Goal: Complete application form: Complete application form

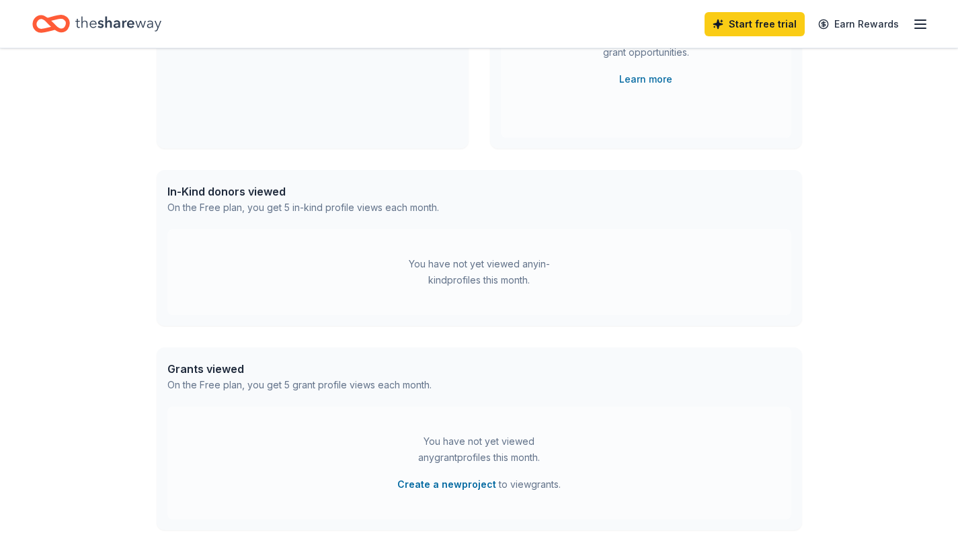
scroll to position [3, 0]
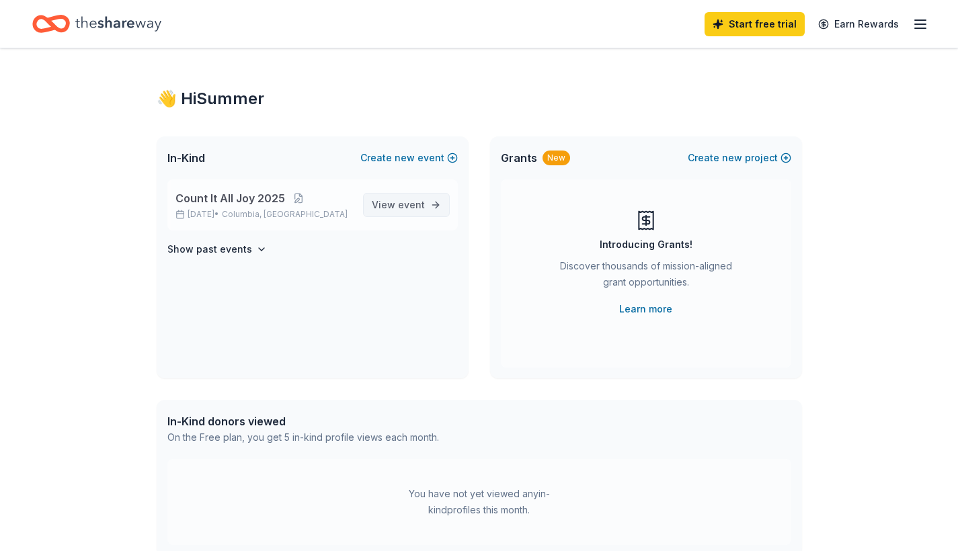
click at [425, 207] on link "View event" at bounding box center [406, 205] width 87 height 24
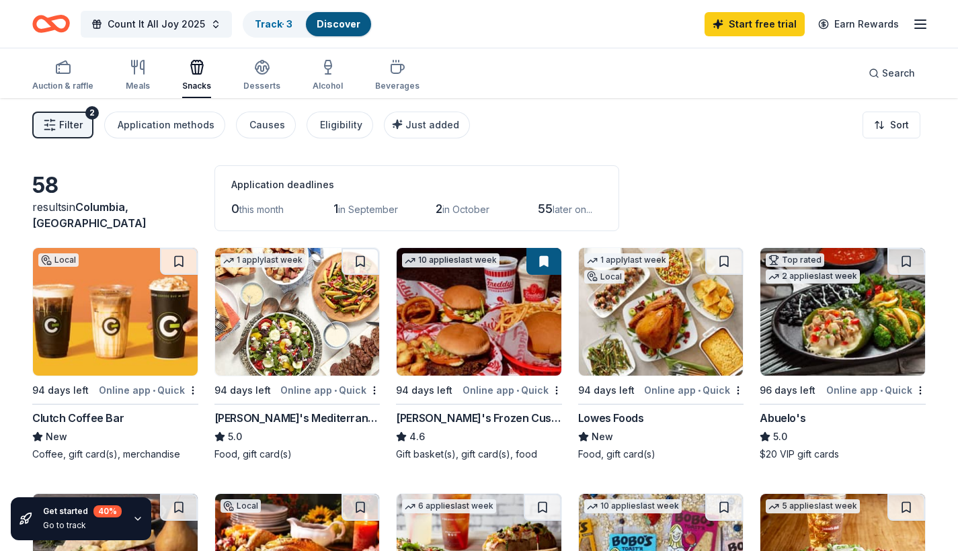
drag, startPoint x: 243, startPoint y: 508, endPoint x: 225, endPoint y: 504, distance: 17.9
click at [148, 305] on img at bounding box center [115, 312] width 165 height 128
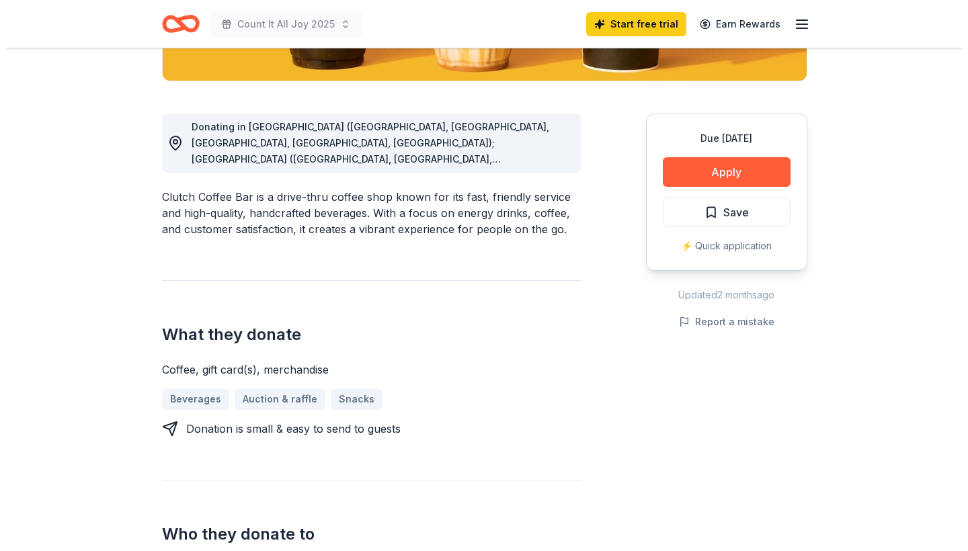
scroll to position [267, 0]
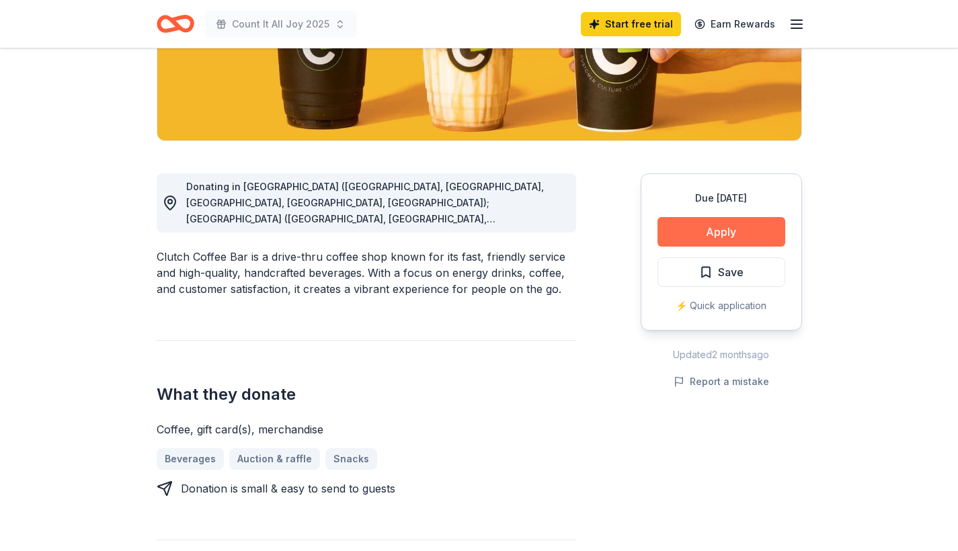
click at [677, 243] on button "Apply" at bounding box center [721, 232] width 128 height 30
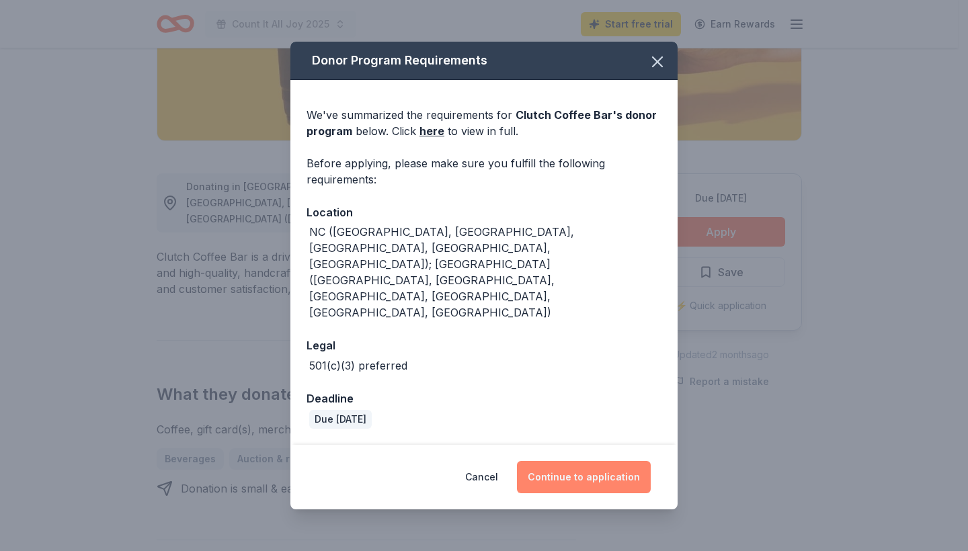
click at [581, 461] on button "Continue to application" at bounding box center [584, 477] width 134 height 32
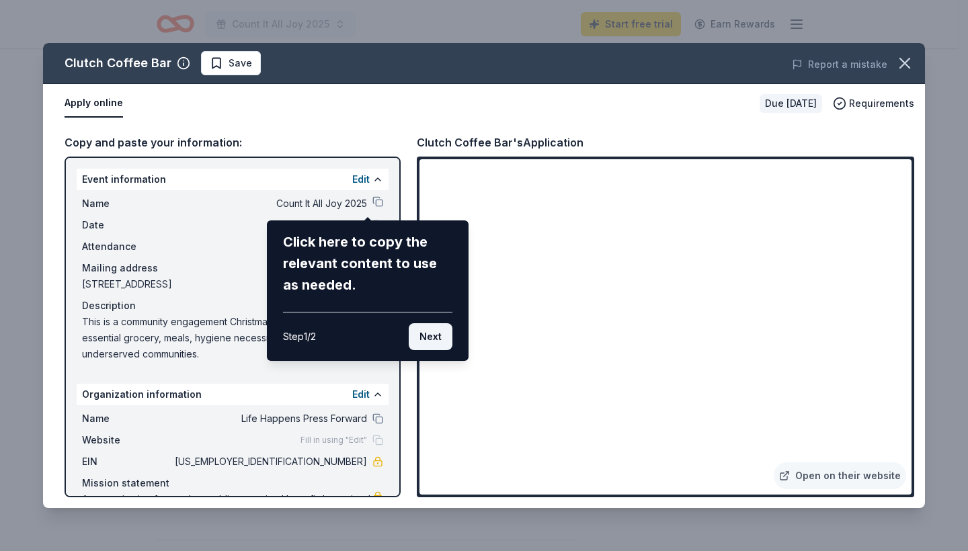
click at [439, 339] on button "Next" at bounding box center [431, 336] width 44 height 27
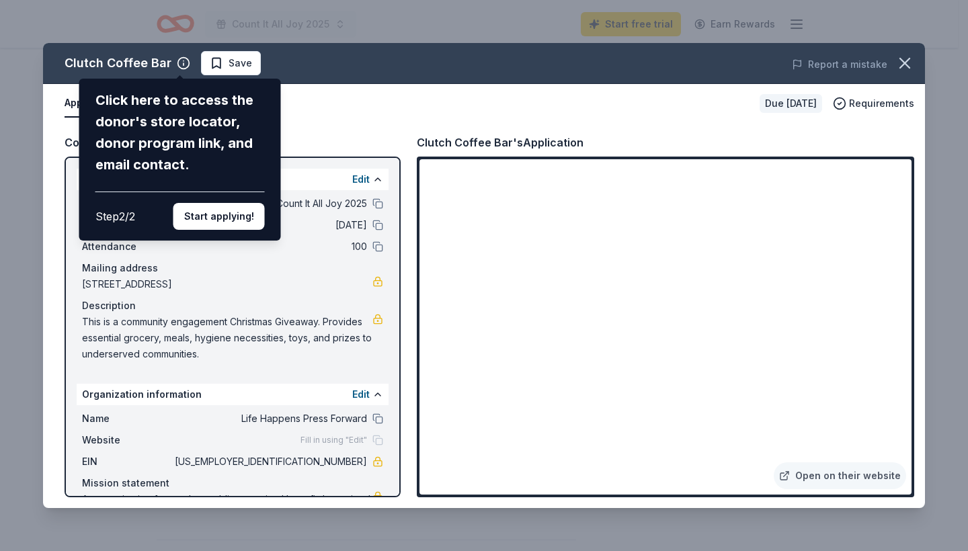
click at [367, 439] on div "Clutch Coffee Bar Click here to access the donor's store locator, donor program…" at bounding box center [484, 275] width 882 height 465
click at [234, 203] on button "Start applying!" at bounding box center [218, 216] width 91 height 27
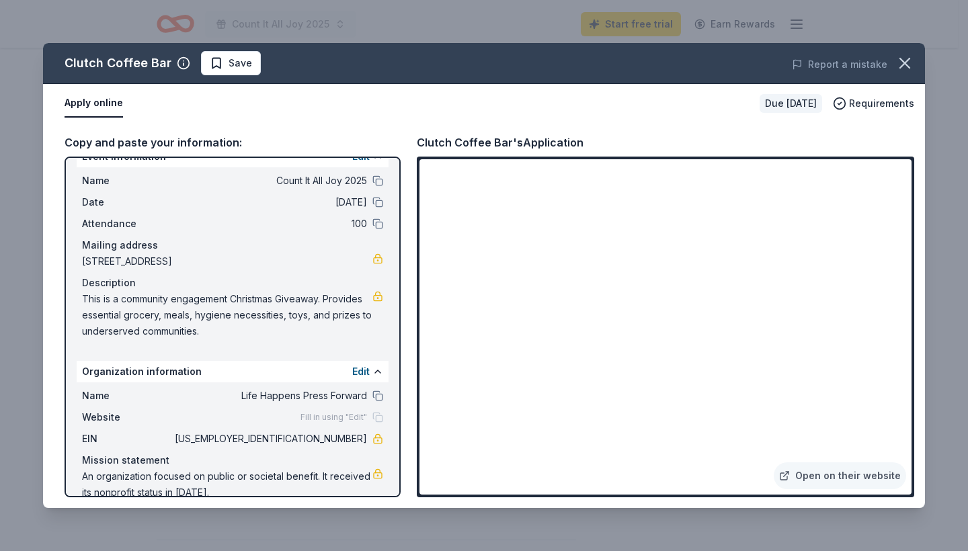
scroll to position [0, 0]
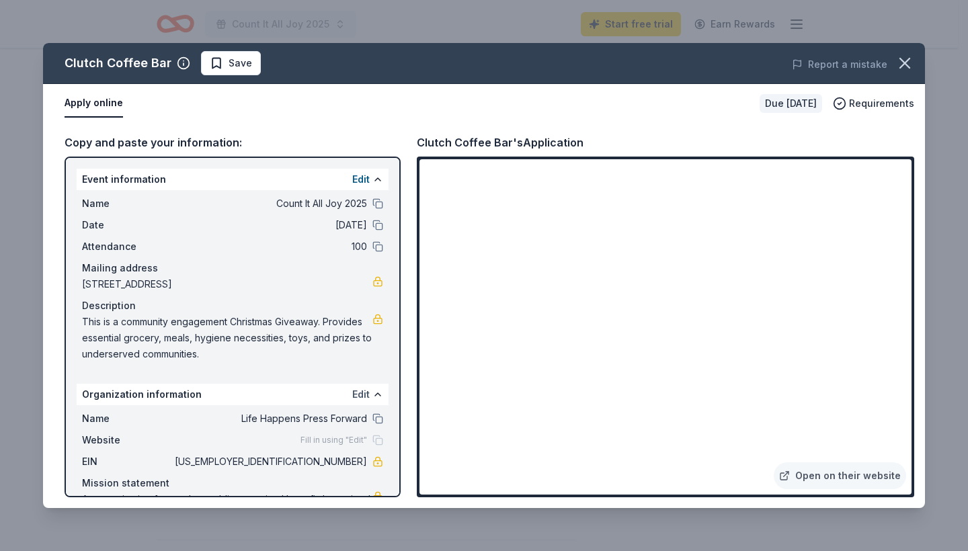
click at [352, 392] on button "Edit" at bounding box center [360, 394] width 17 height 16
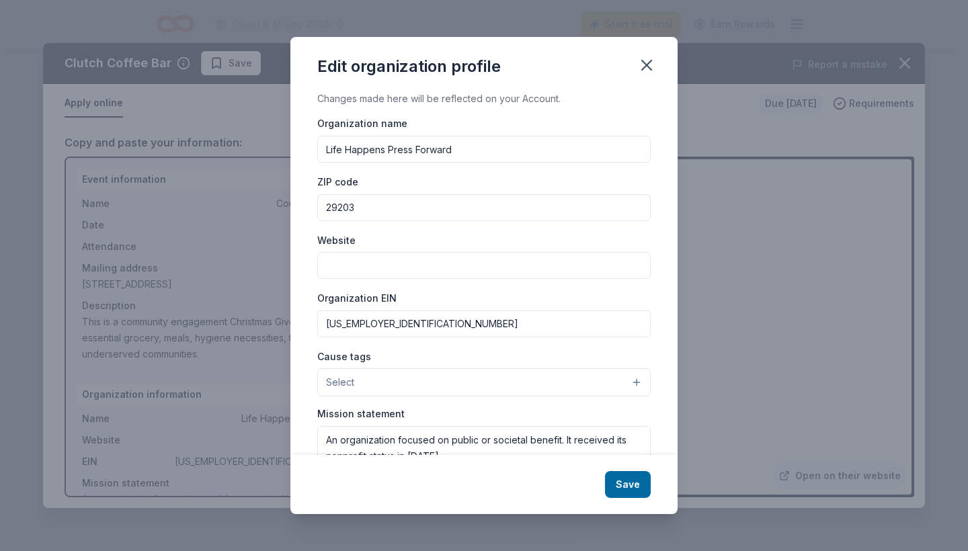
scroll to position [83, 0]
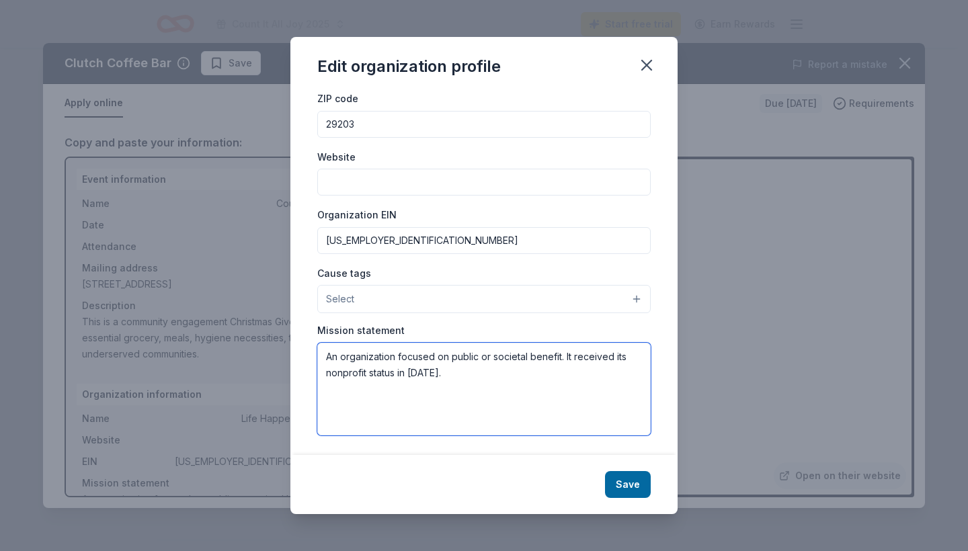
drag, startPoint x: 441, startPoint y: 370, endPoint x: 337, endPoint y: 343, distance: 108.2
click at [337, 343] on textarea "An organization focused on public or societal benefit. It received its nonprofi…" at bounding box center [483, 389] width 333 height 93
paste textarea "Life Happens Press Forward is an organization that promotes Communal growth by …"
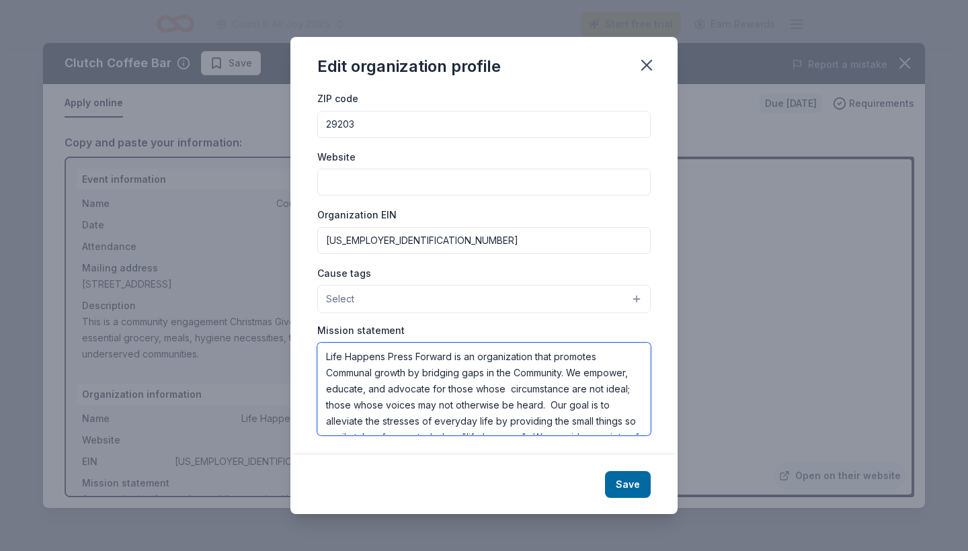
scroll to position [97, 0]
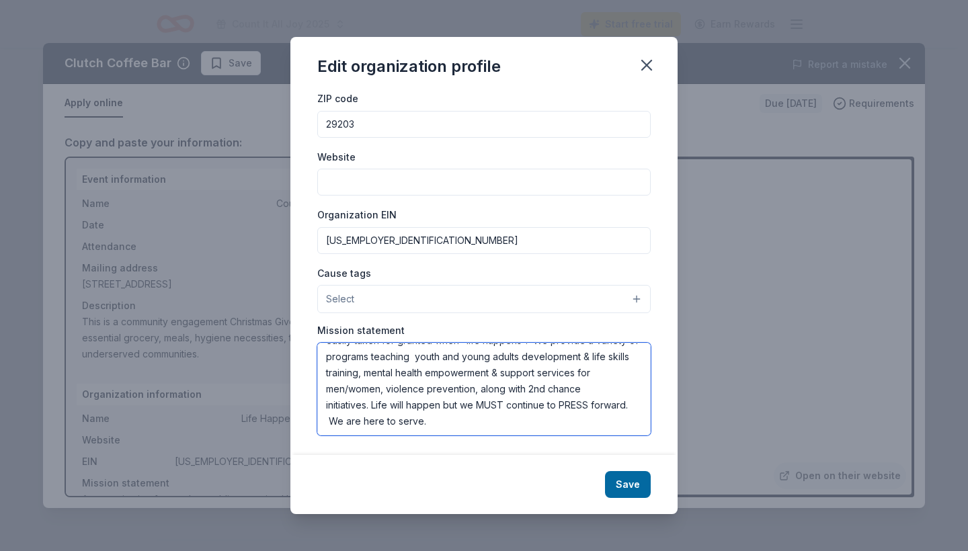
type textarea "Life Happens Press Forward is an organization that promotes Communal growth by …"
click at [626, 298] on button "Select" at bounding box center [483, 299] width 333 height 28
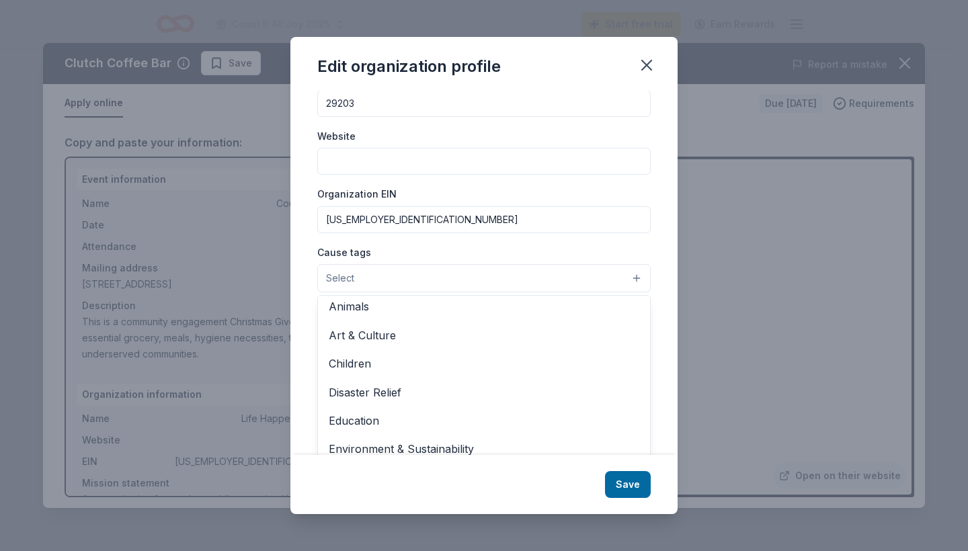
scroll to position [0, 0]
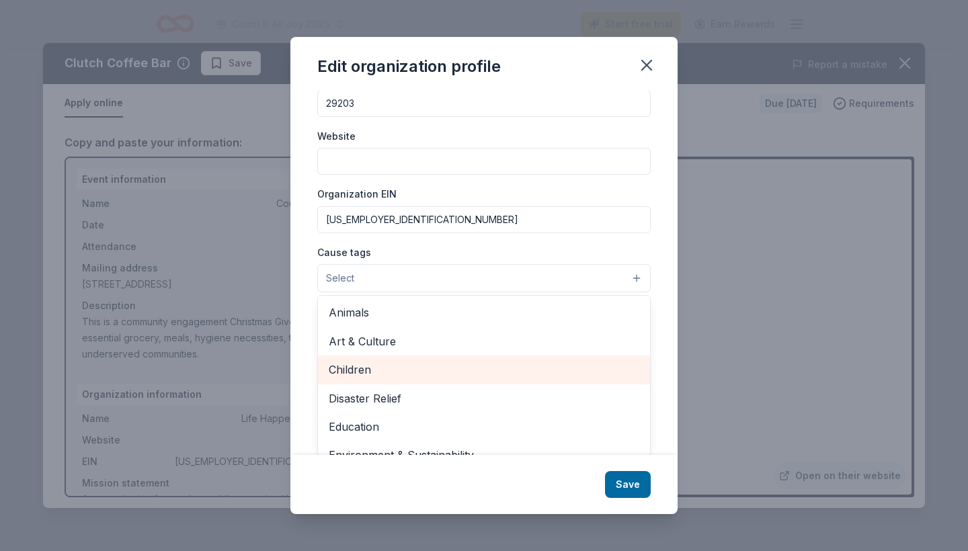
click at [579, 370] on span "Children" at bounding box center [484, 369] width 310 height 17
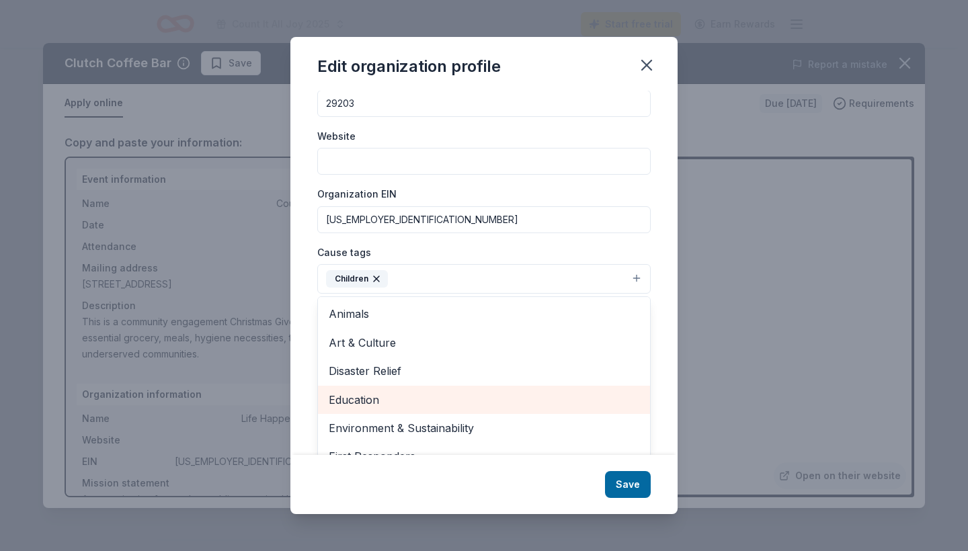
click at [580, 394] on span "Education" at bounding box center [484, 399] width 310 height 17
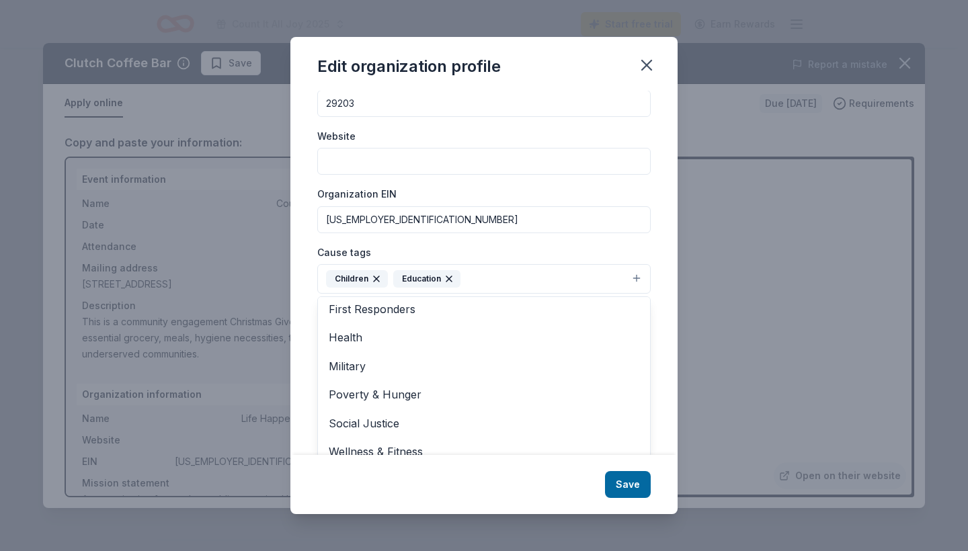
scroll to position [128, 0]
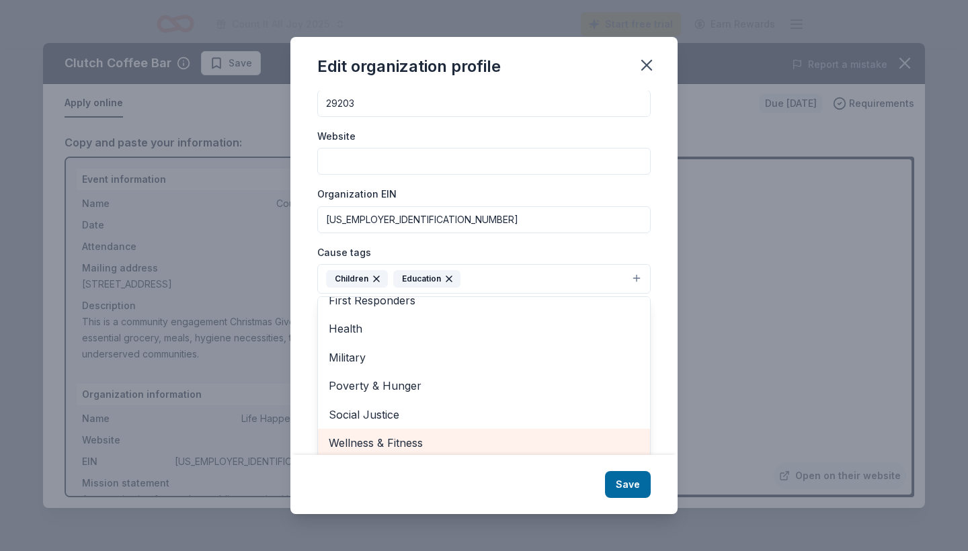
click at [572, 444] on span "Wellness & Fitness" at bounding box center [484, 442] width 310 height 17
click at [583, 445] on span "Social Justice" at bounding box center [484, 442] width 310 height 17
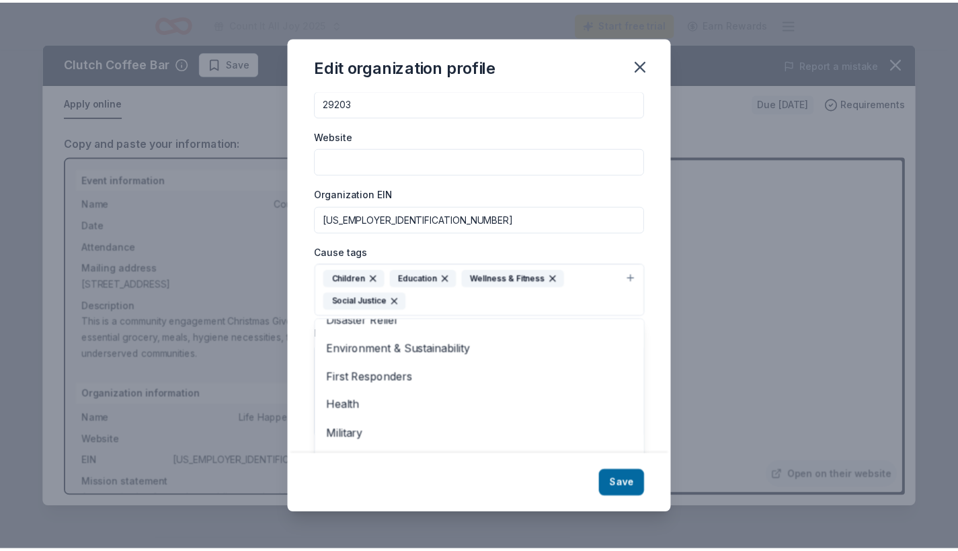
scroll to position [71, 0]
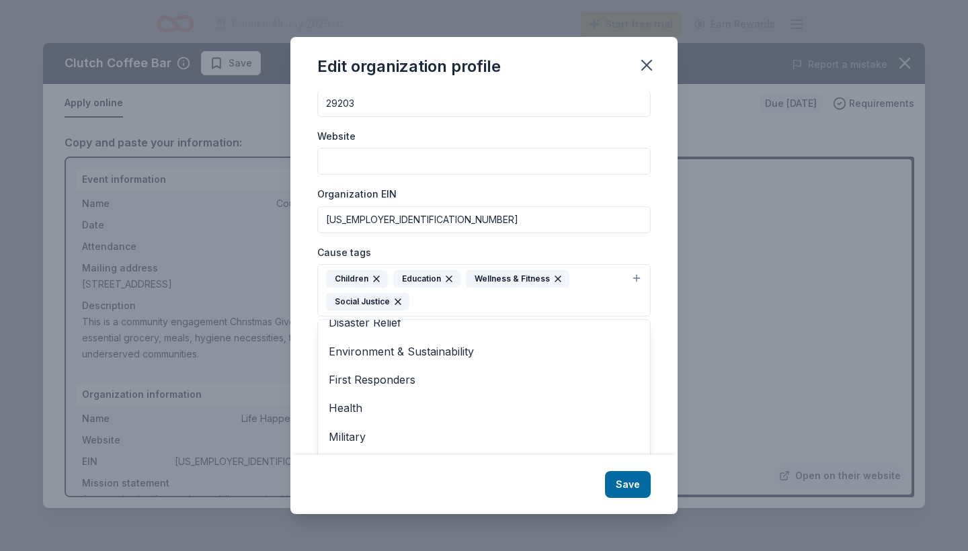
click at [629, 486] on div "Edit organization profile Changes made here will be reflected on your Account. …" at bounding box center [483, 275] width 387 height 476
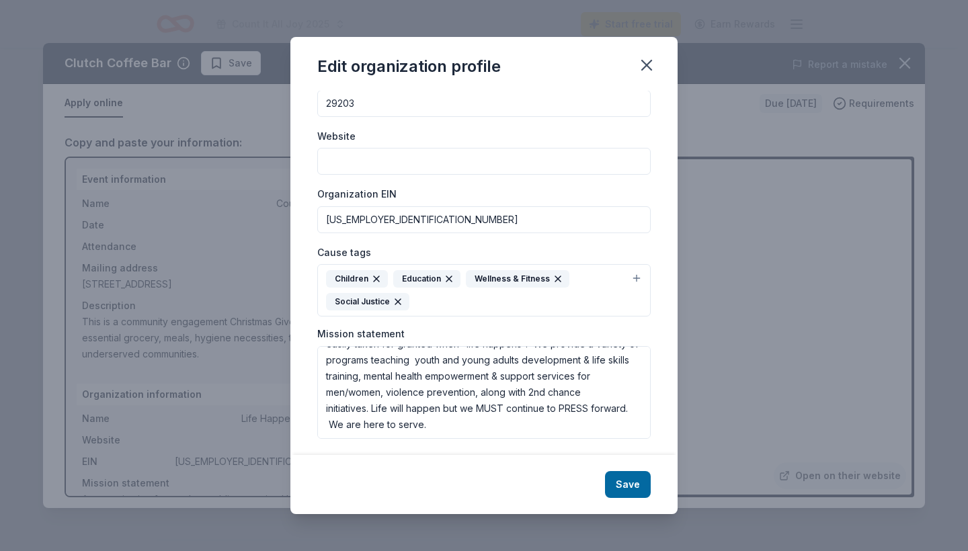
click at [630, 478] on button "Save" at bounding box center [628, 484] width 46 height 27
click at [500, 167] on input "Website" at bounding box center [483, 161] width 333 height 27
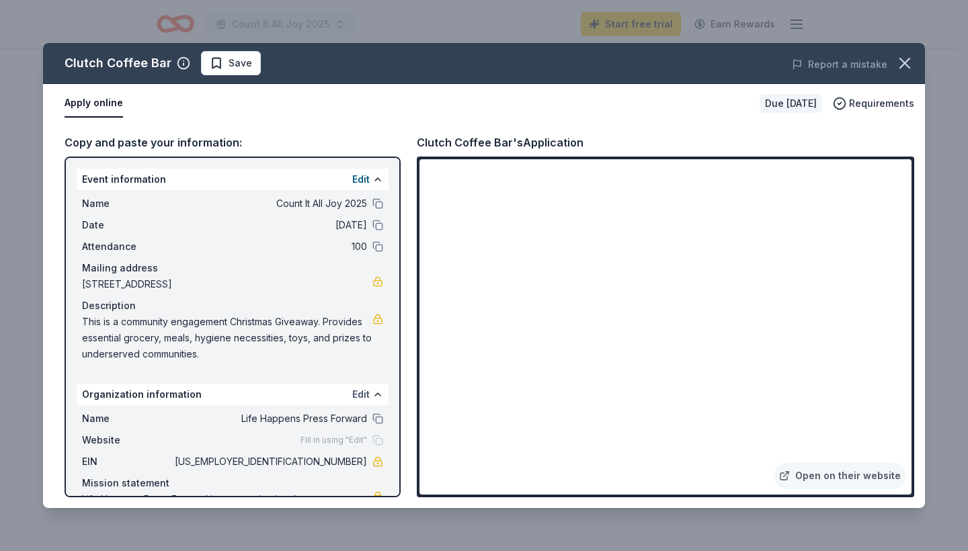
click at [352, 398] on button "Edit" at bounding box center [360, 394] width 17 height 16
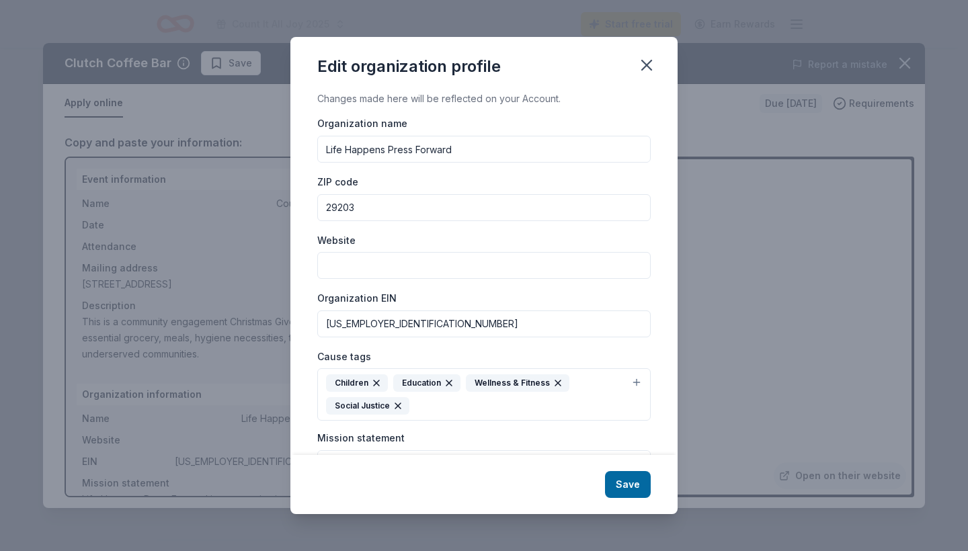
click at [526, 274] on input "Website" at bounding box center [483, 265] width 333 height 27
type input "[DOMAIN_NAME]"
click at [633, 484] on button "Save" at bounding box center [628, 484] width 46 height 27
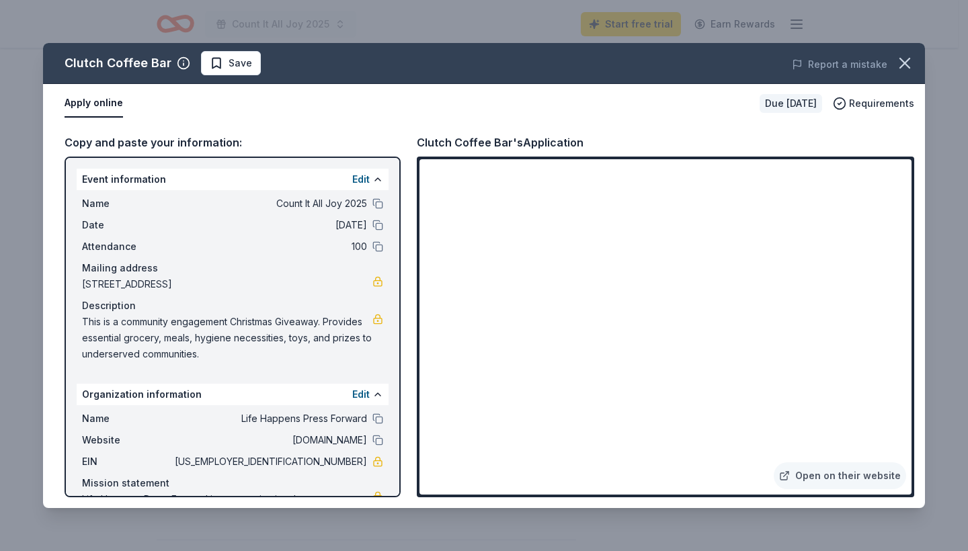
drag, startPoint x: 127, startPoint y: 337, endPoint x: 260, endPoint y: 362, distance: 135.3
click at [260, 362] on span "This is a community engagement Christmas Giveaway. Provides essential grocery, …" at bounding box center [227, 338] width 290 height 48
drag, startPoint x: 261, startPoint y: 359, endPoint x: 179, endPoint y: 346, distance: 83.0
click at [179, 346] on span "This is a community engagement Christmas Giveaway. Provides essential grocery, …" at bounding box center [227, 338] width 290 height 48
click at [910, 67] on icon "button" at bounding box center [904, 63] width 19 height 19
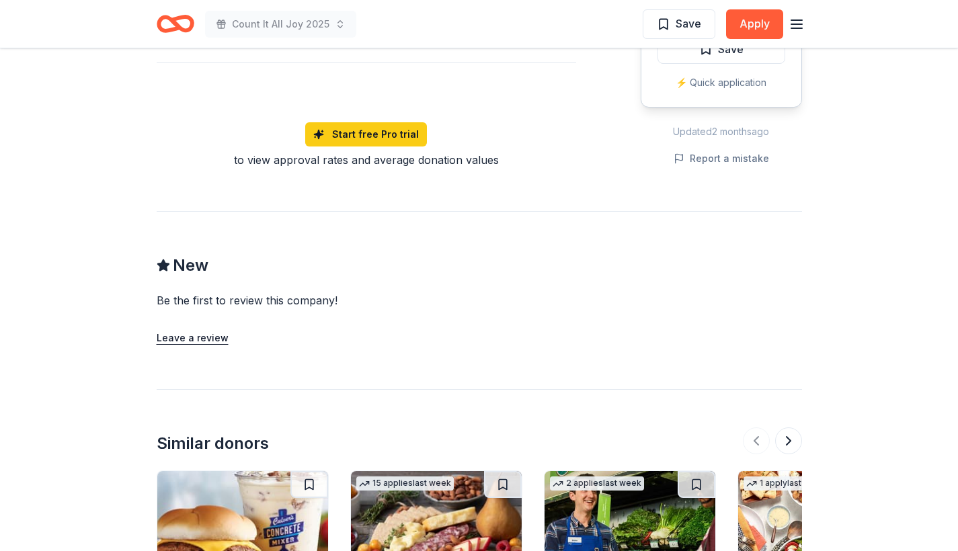
scroll to position [1236, 0]
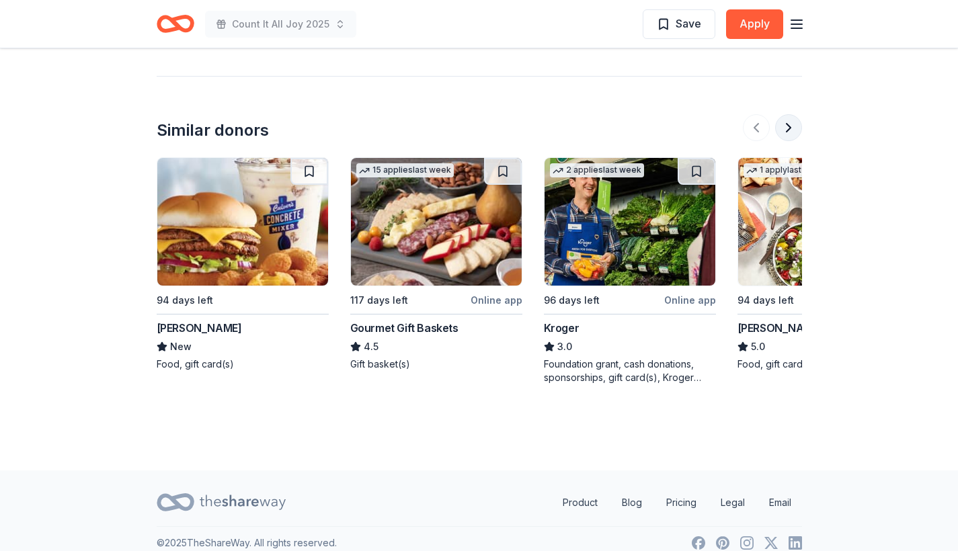
click at [792, 116] on button at bounding box center [788, 127] width 27 height 27
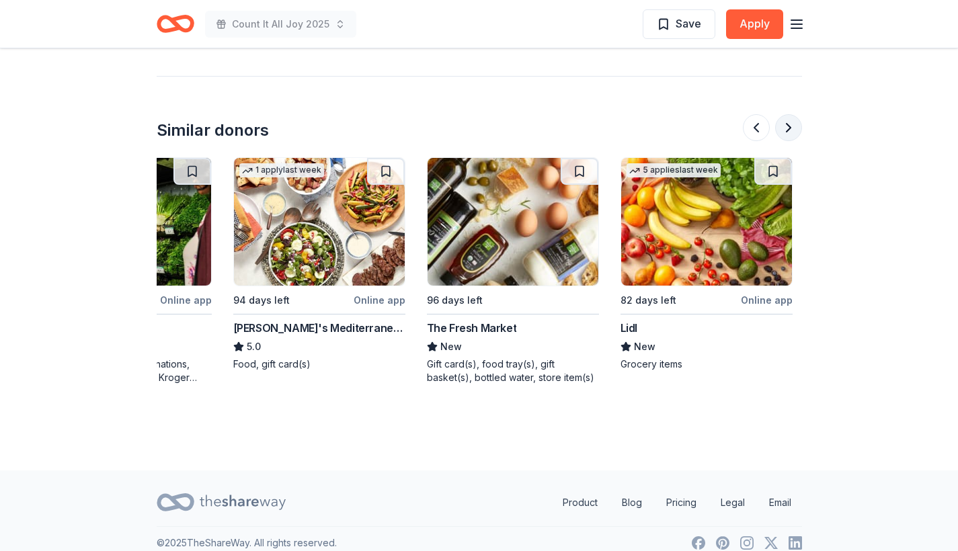
scroll to position [0, 581]
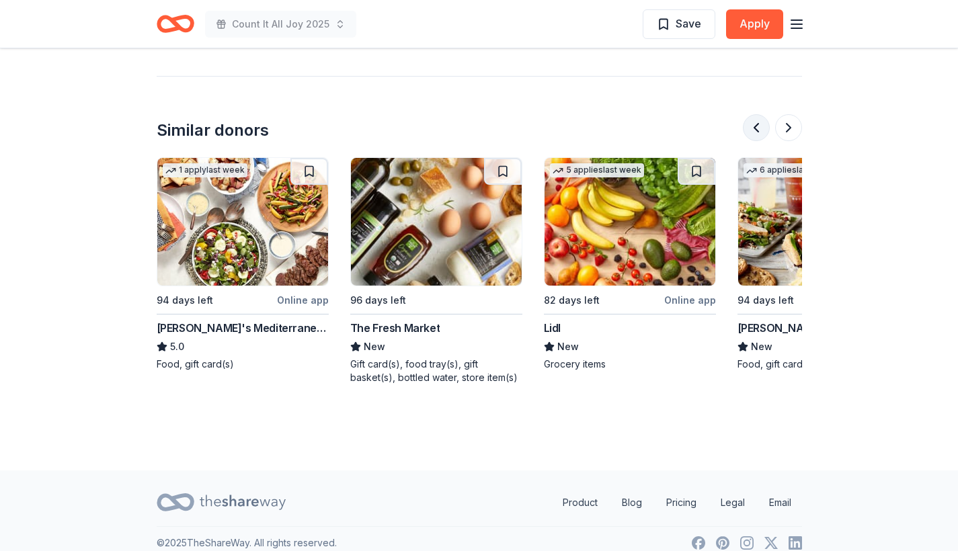
click at [758, 114] on button at bounding box center [755, 127] width 27 height 27
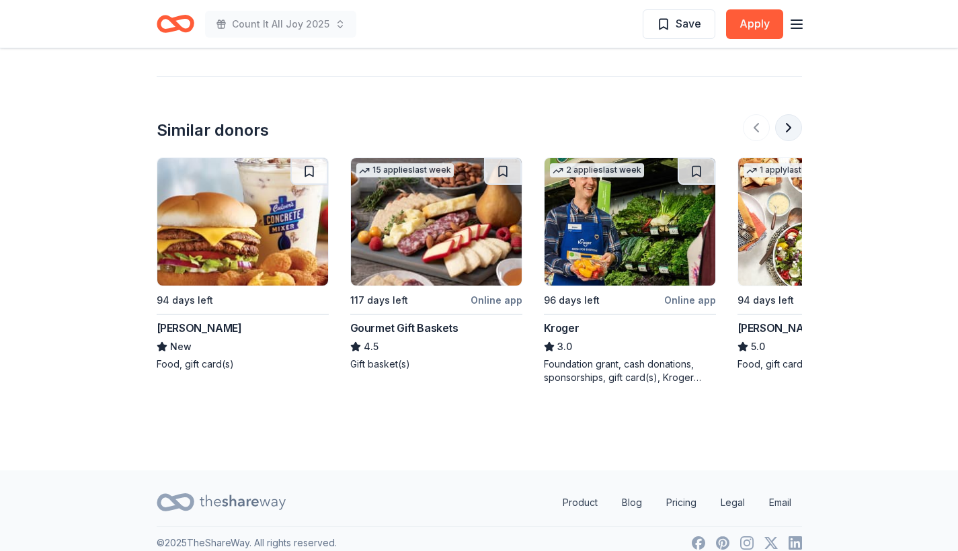
click at [781, 114] on button at bounding box center [788, 127] width 27 height 27
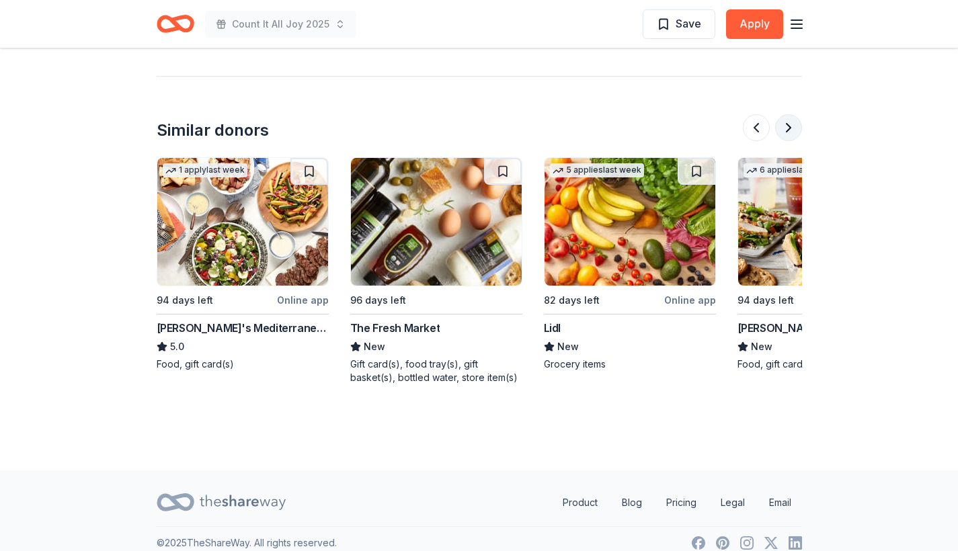
click at [781, 114] on button at bounding box center [788, 127] width 27 height 27
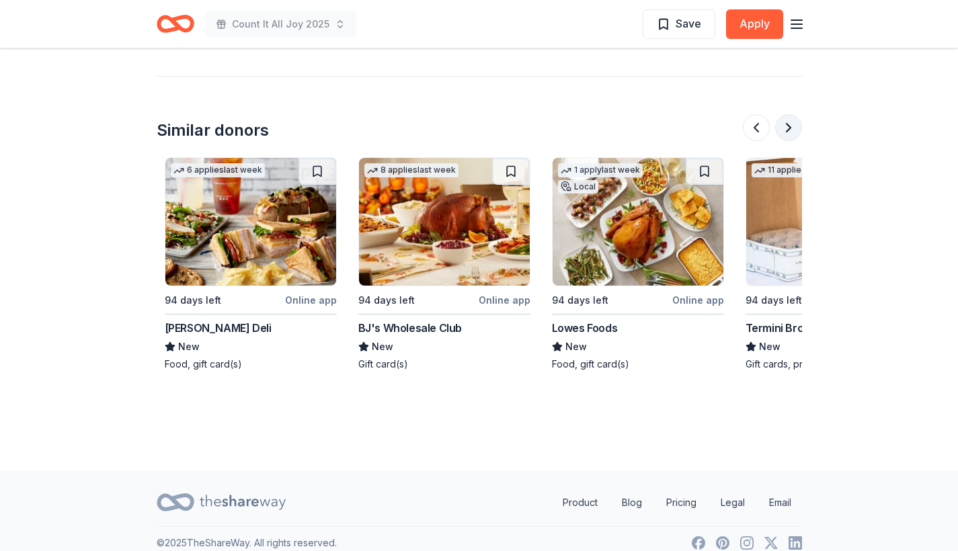
scroll to position [0, 1161]
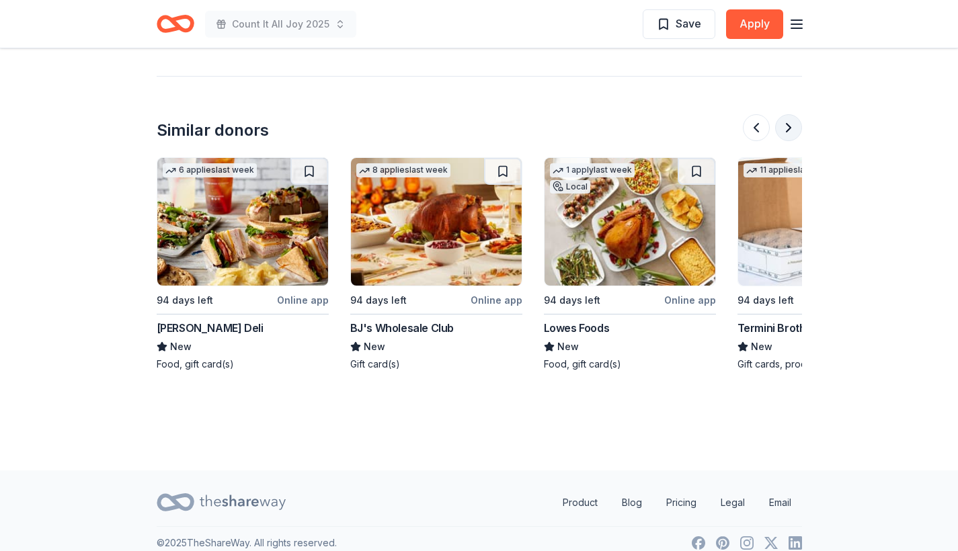
click at [781, 114] on button at bounding box center [788, 127] width 27 height 27
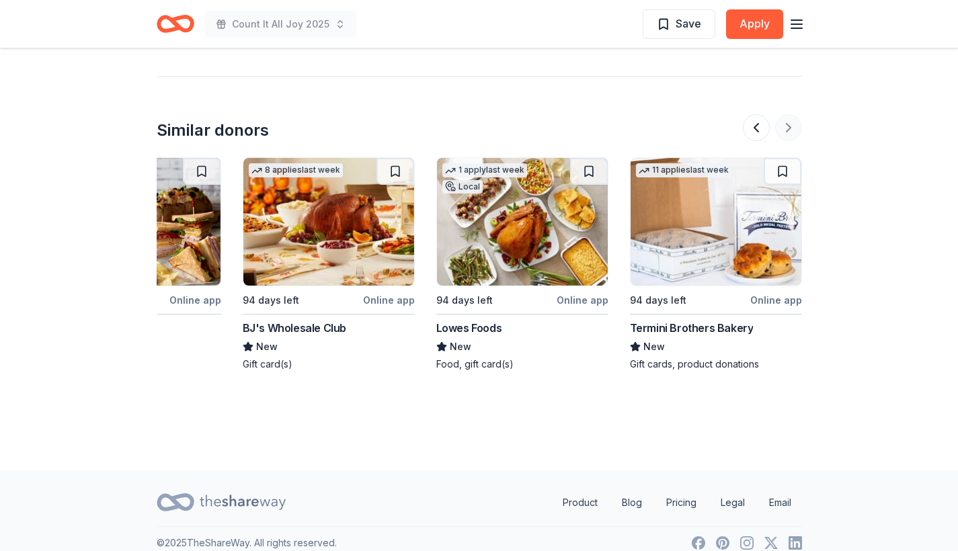
click at [781, 114] on div at bounding box center [771, 127] width 59 height 27
click at [470, 339] on div "New" at bounding box center [522, 347] width 172 height 16
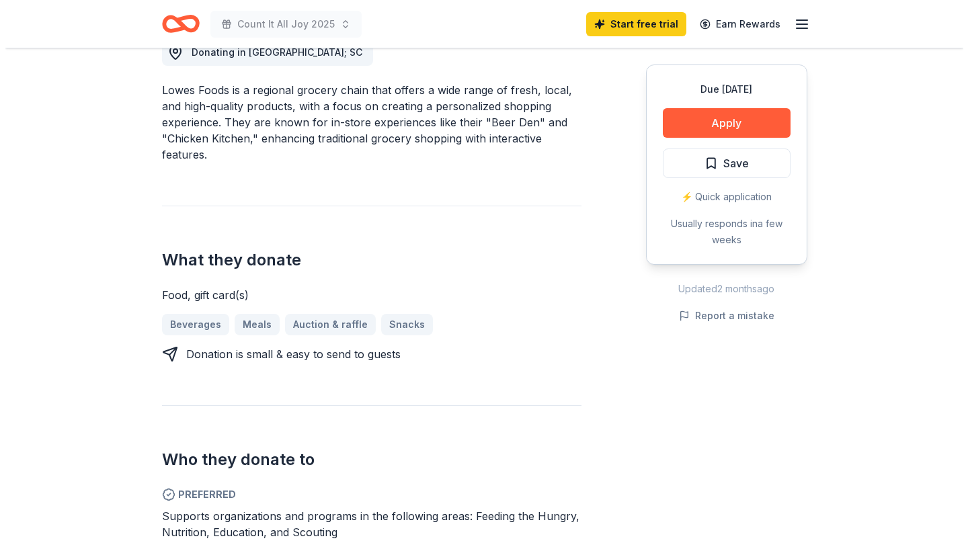
scroll to position [172, 0]
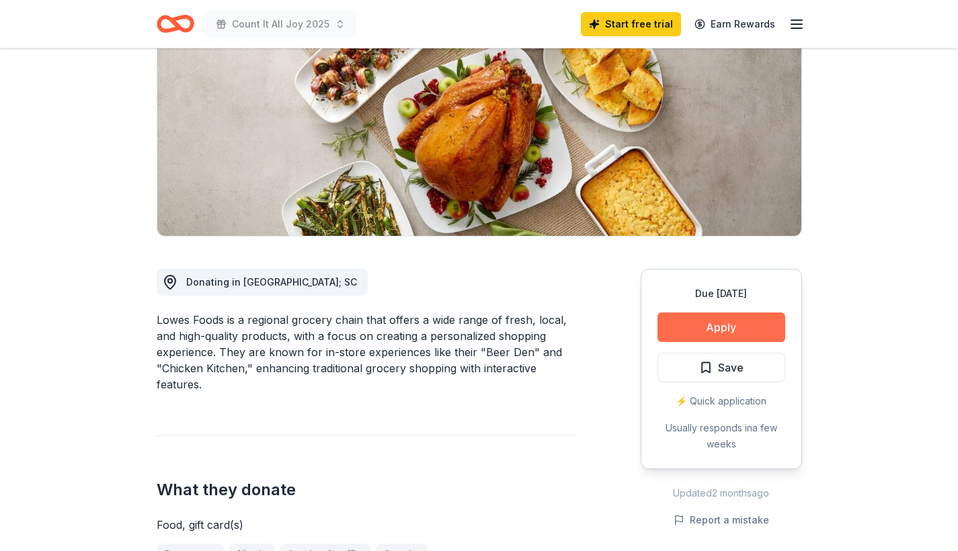
click at [706, 337] on button "Apply" at bounding box center [721, 327] width 128 height 30
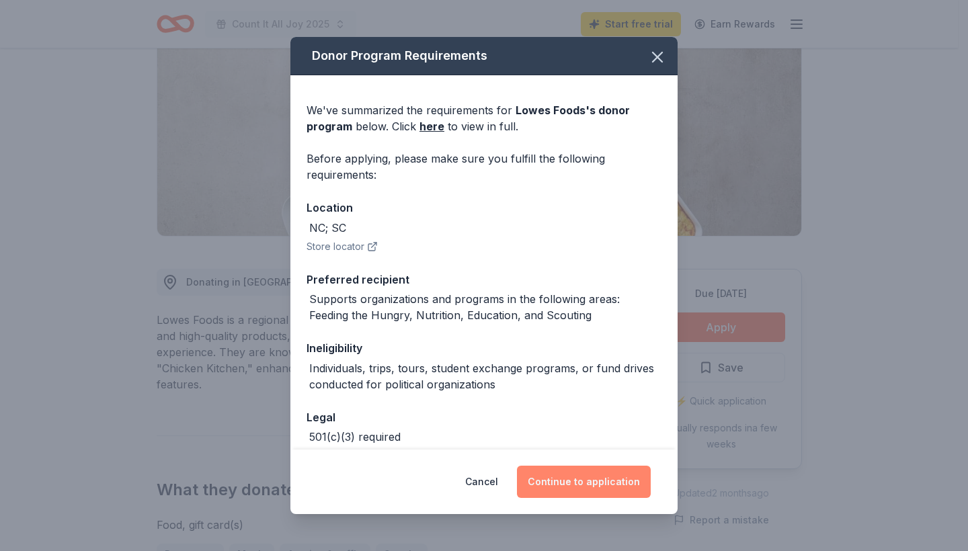
click at [566, 490] on button "Continue to application" at bounding box center [584, 482] width 134 height 32
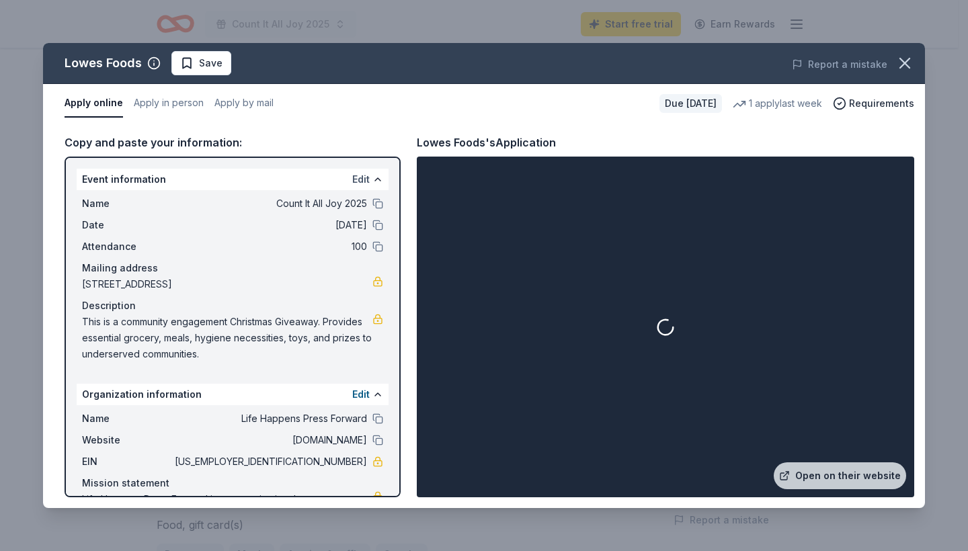
click at [355, 181] on button "Edit" at bounding box center [360, 179] width 17 height 16
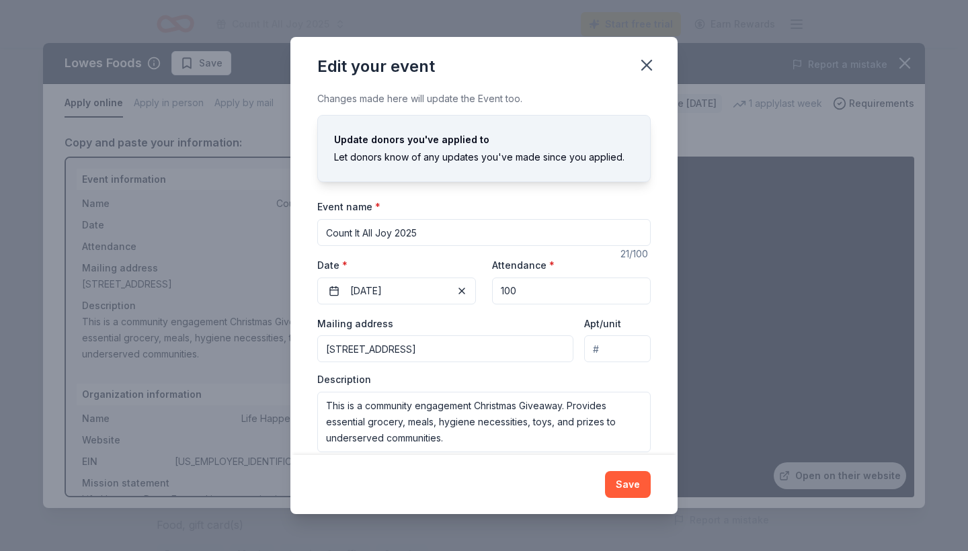
click at [542, 289] on input "100" at bounding box center [571, 291] width 159 height 27
type input "150"
click at [624, 494] on button "Save" at bounding box center [628, 484] width 46 height 27
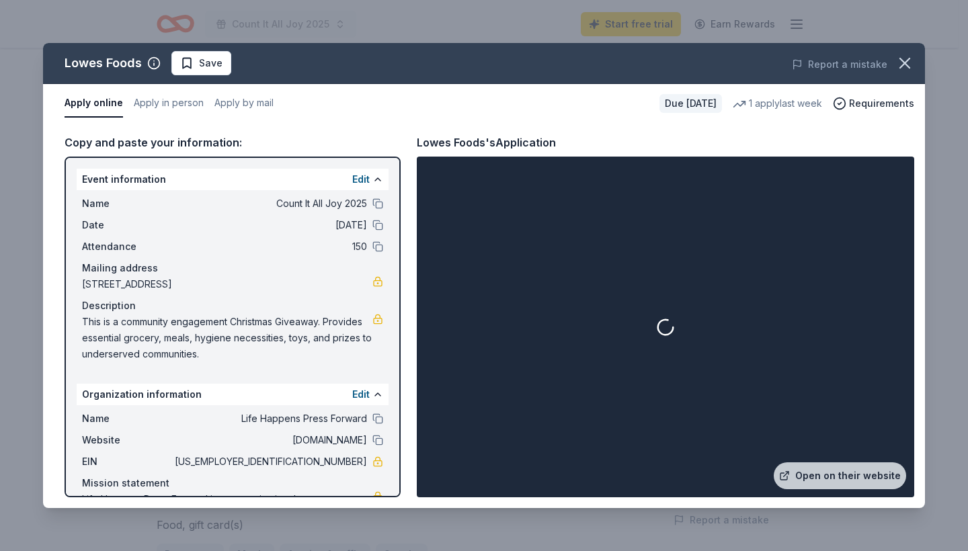
click at [730, 273] on div at bounding box center [665, 326] width 492 height 335
click at [712, 149] on div "Lowes Foods's Application" at bounding box center [665, 142] width 497 height 17
click at [674, 337] on div at bounding box center [665, 326] width 492 height 335
click at [112, 109] on button "Apply online" at bounding box center [94, 103] width 58 height 28
click at [632, 304] on div at bounding box center [665, 326] width 492 height 335
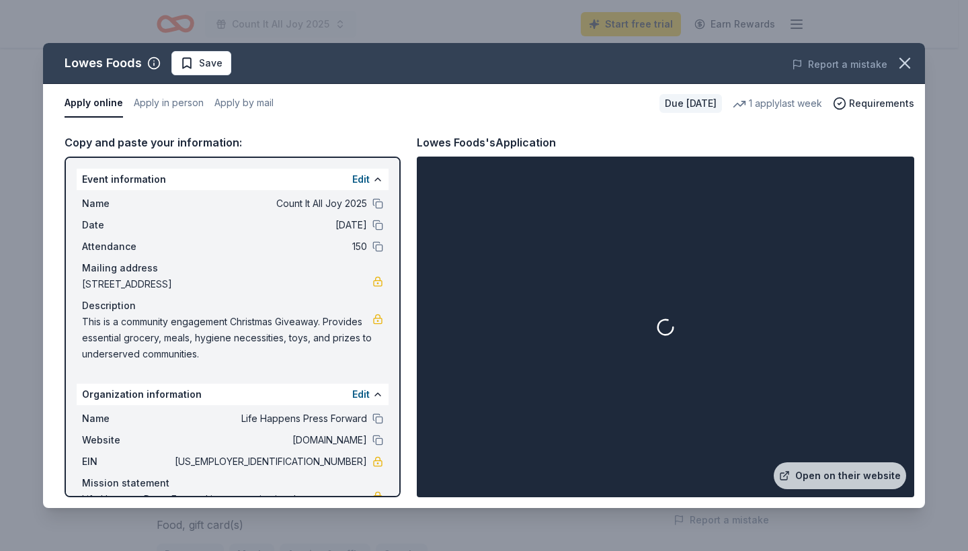
click at [670, 308] on div at bounding box center [665, 326] width 492 height 335
click at [900, 63] on icon "button" at bounding box center [904, 63] width 19 height 19
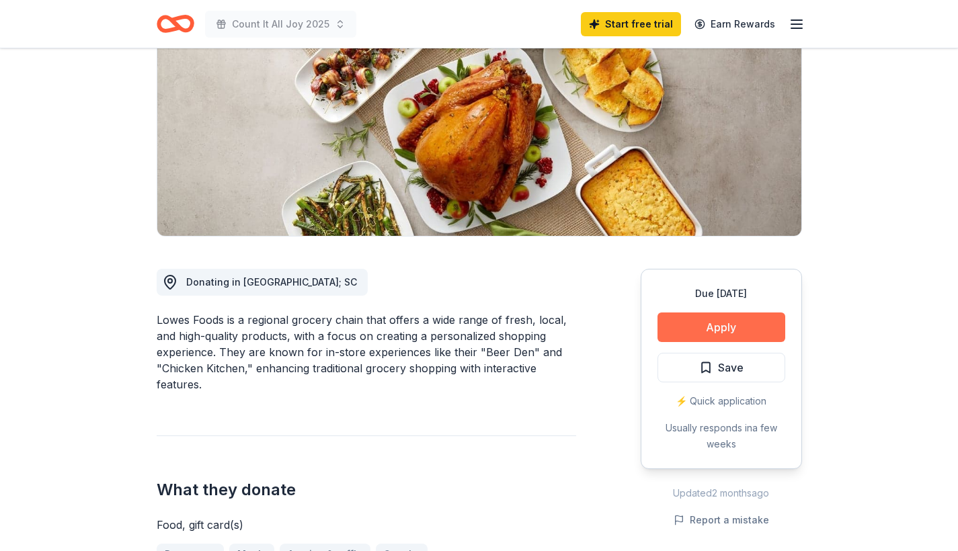
click at [727, 333] on button "Apply" at bounding box center [721, 327] width 128 height 30
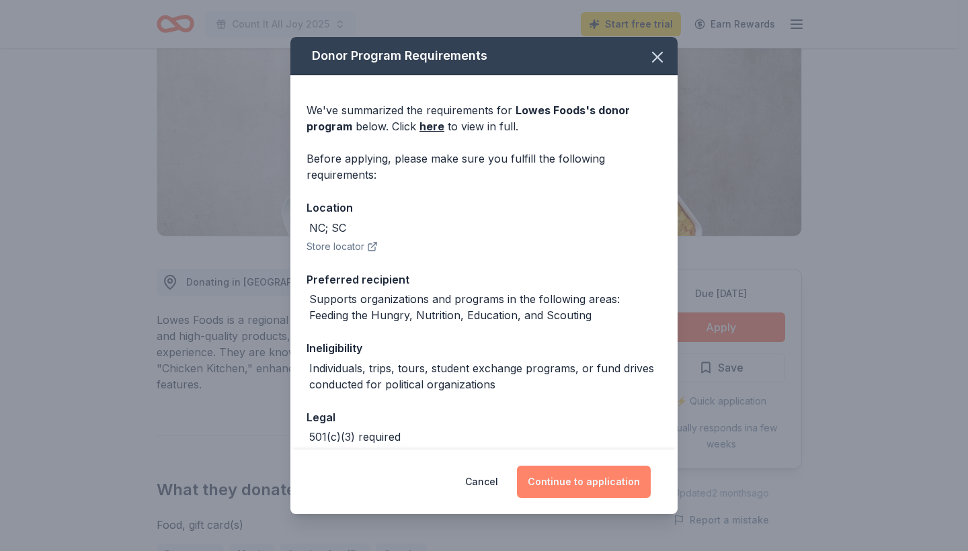
click at [593, 497] on button "Continue to application" at bounding box center [584, 482] width 134 height 32
